Goal: Information Seeking & Learning: Learn about a topic

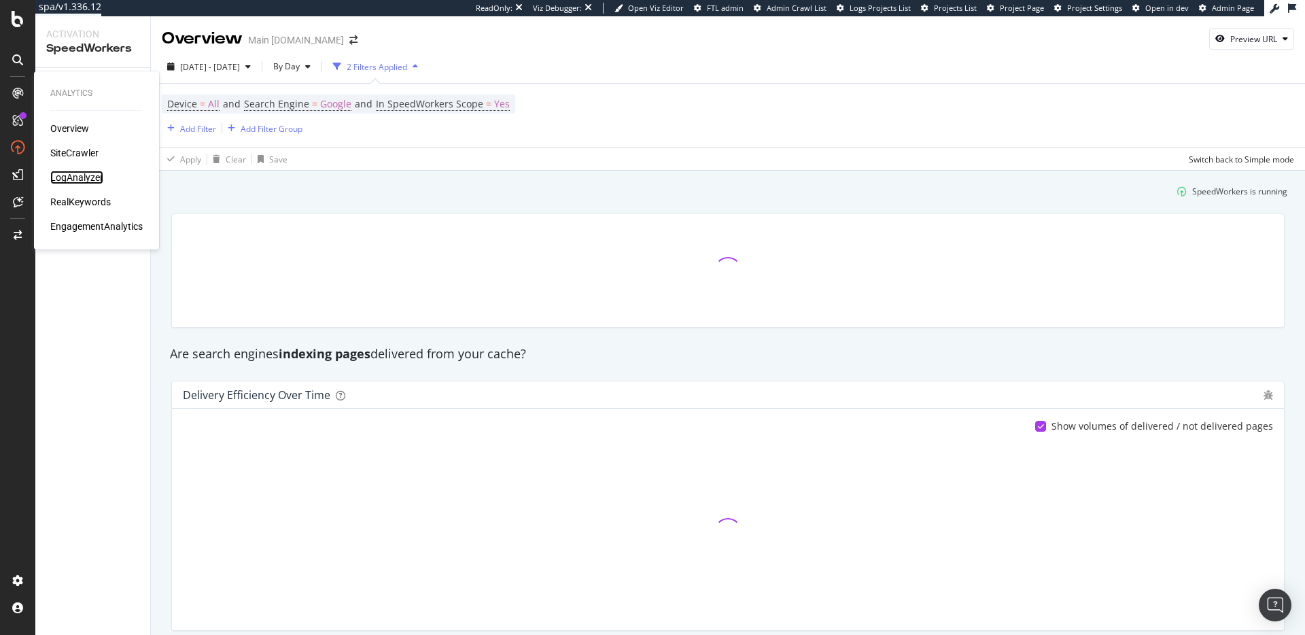
click at [81, 179] on div "LogAnalyzer" at bounding box center [76, 178] width 53 height 14
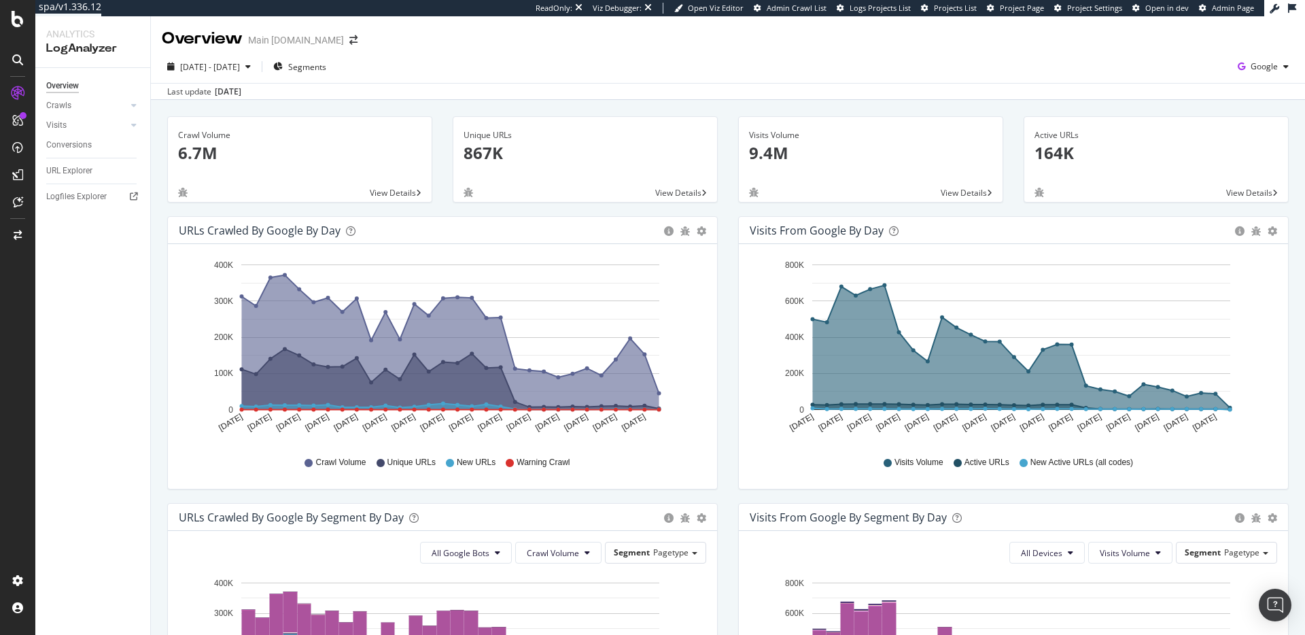
click at [120, 289] on div "Overview Crawls Daily Distribution Segments Distribution HTTP Codes Resources V…" at bounding box center [92, 351] width 115 height 567
click at [82, 198] on div "RealKeywords" at bounding box center [80, 202] width 60 height 14
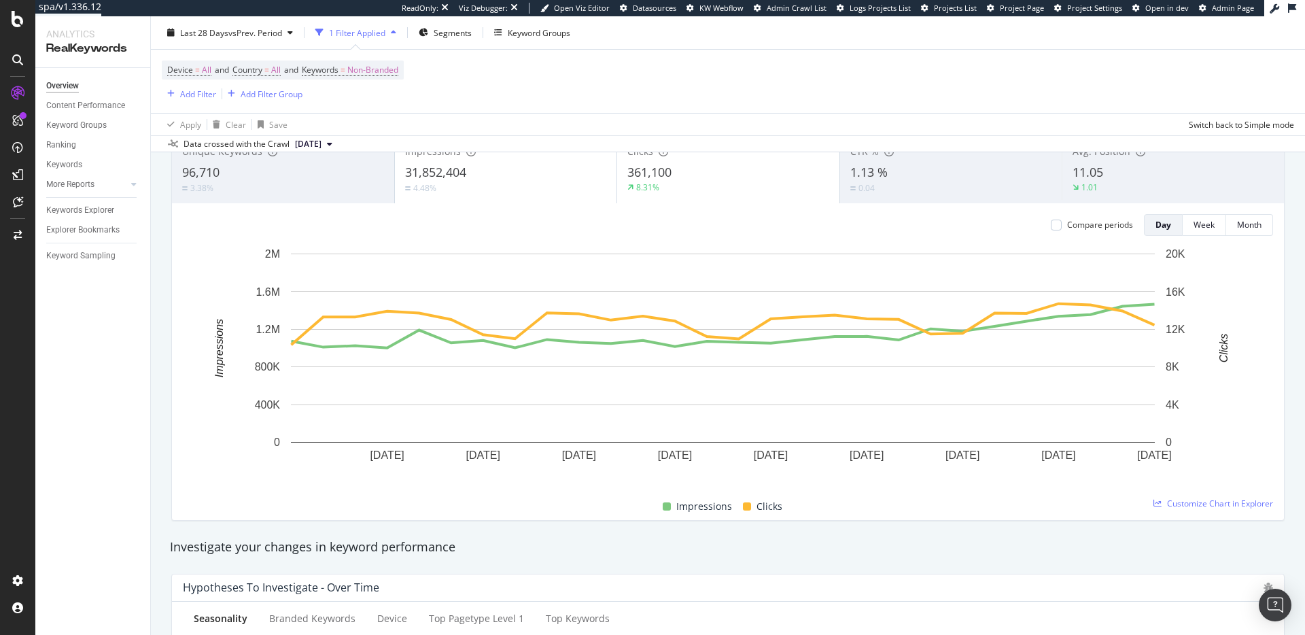
scroll to position [106, 0]
click at [73, 258] on div "Keyword Sampling" at bounding box center [80, 256] width 69 height 14
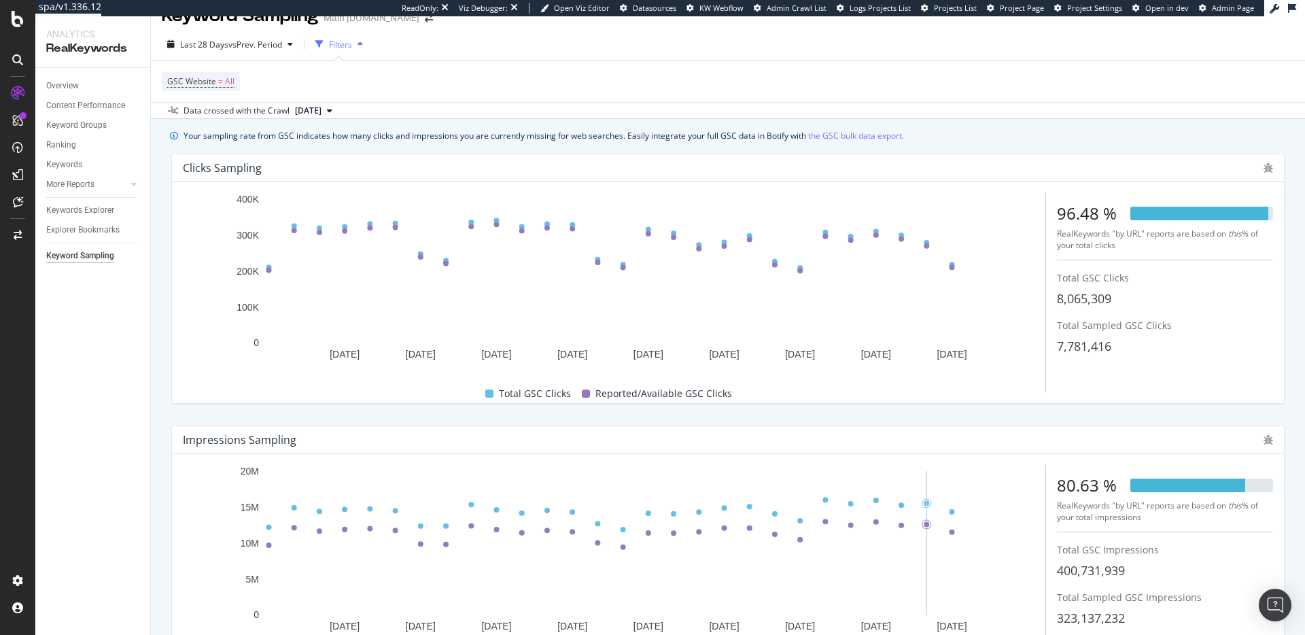
scroll to position [14, 0]
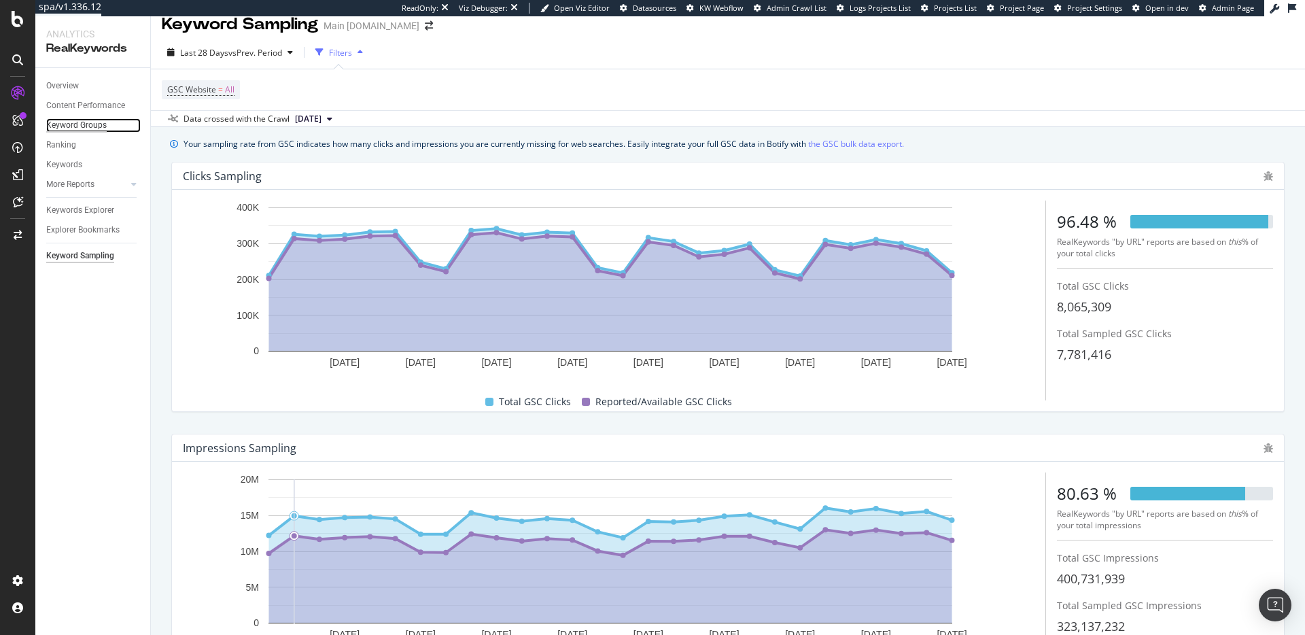
click at [60, 128] on div "Keyword Groups" at bounding box center [76, 125] width 60 height 14
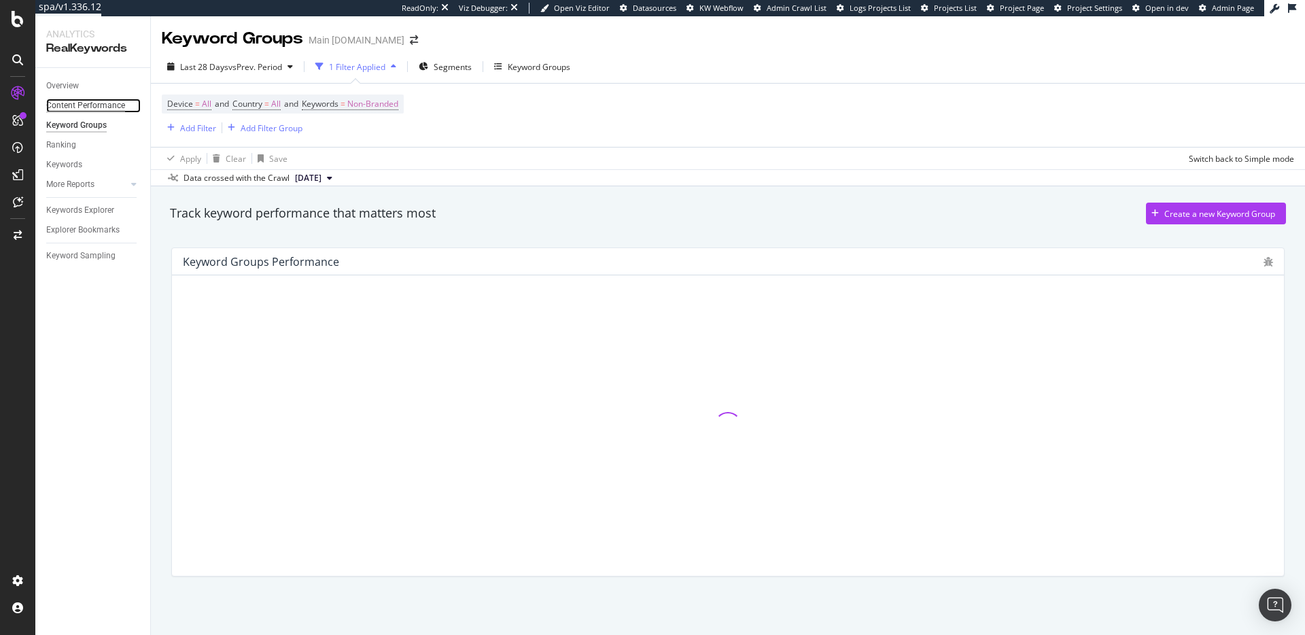
click at [103, 104] on div "Content Performance" at bounding box center [85, 106] width 79 height 14
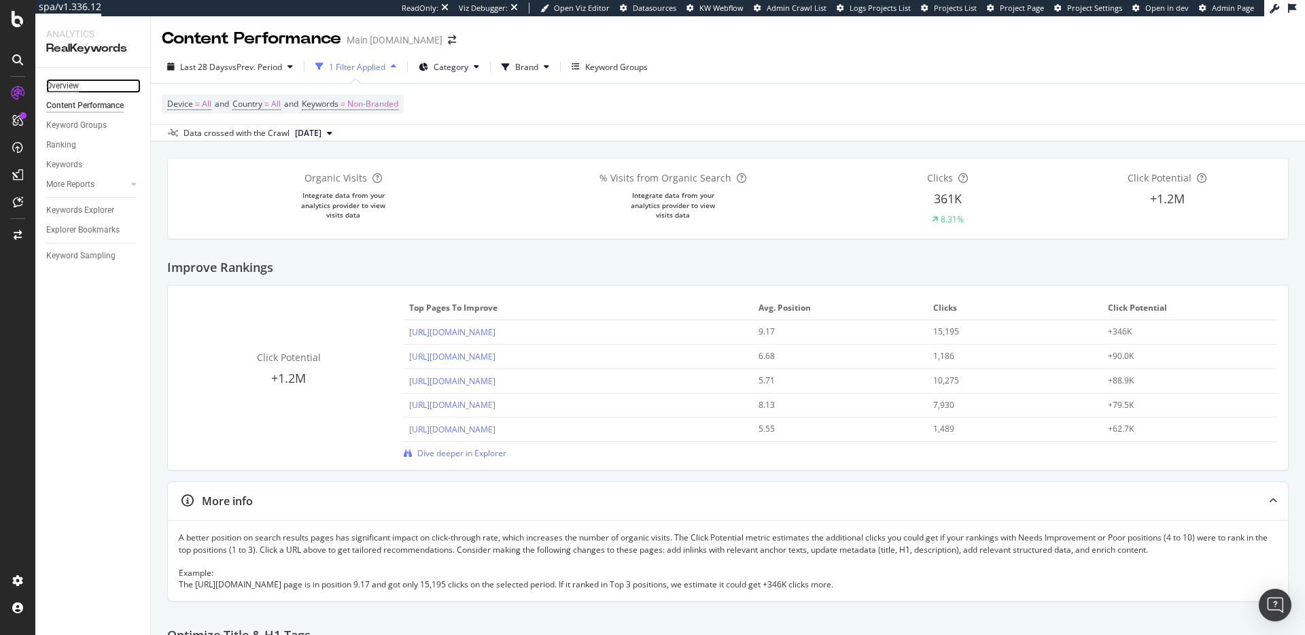
click at [66, 91] on div "Overview" at bounding box center [62, 86] width 33 height 14
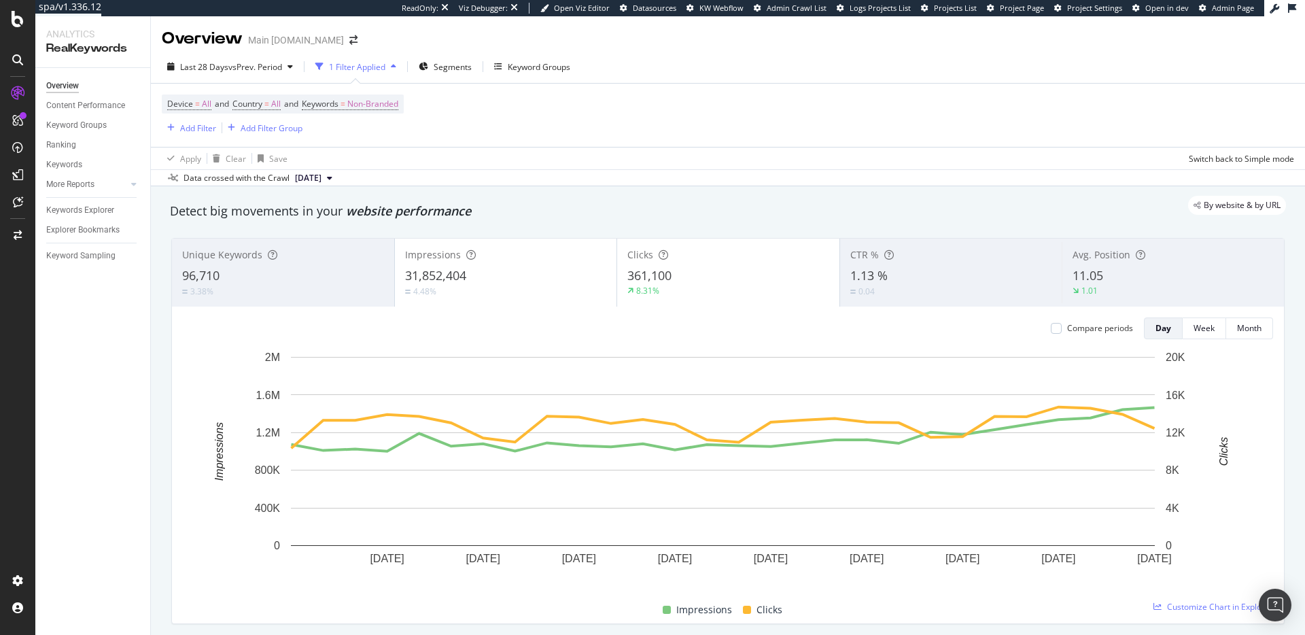
click at [563, 211] on div "By website & by URL" at bounding box center [720, 205] width 1129 height 19
